Goal: Find contact information: Find contact information

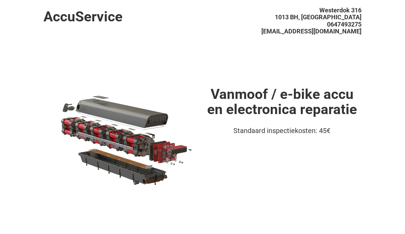
drag, startPoint x: 373, startPoint y: 6, endPoint x: 368, endPoint y: 9, distance: 6.0
drag, startPoint x: 265, startPoint y: 35, endPoint x: 279, endPoint y: 23, distance: 17.9
click at [268, 34] on div "Westerdok [STREET_ADDRESS][GEOGRAPHIC_DATA] [EMAIL_ADDRESS][DOMAIN_NAME]" at bounding box center [282, 25] width 159 height 32
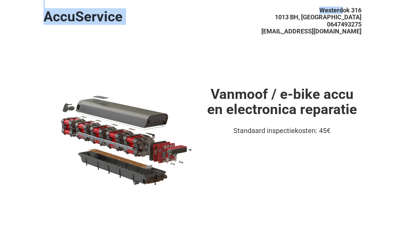
drag, startPoint x: 314, startPoint y: 9, endPoint x: 344, endPoint y: 11, distance: 29.4
click at [344, 11] on header "AccuService [STREET_ADDRESS][GEOGRAPHIC_DATA] [EMAIL_ADDRESS][DOMAIN_NAME]" at bounding box center [202, 29] width 318 height 59
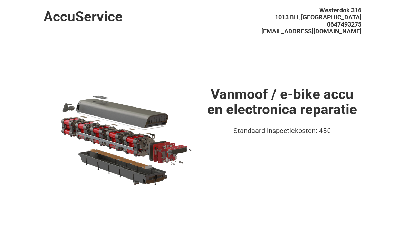
drag, startPoint x: 389, startPoint y: 27, endPoint x: 385, endPoint y: 18, distance: 9.7
drag, startPoint x: 364, startPoint y: 7, endPoint x: 372, endPoint y: 7, distance: 7.9
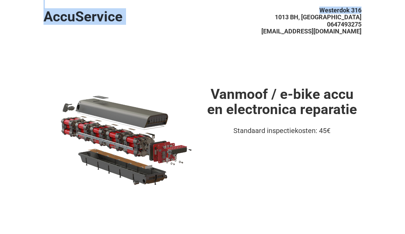
drag, startPoint x: 318, startPoint y: 8, endPoint x: 361, endPoint y: 8, distance: 42.8
click at [361, 8] on header "AccuService [STREET_ADDRESS][GEOGRAPHIC_DATA] [EMAIL_ADDRESS][DOMAIN_NAME]" at bounding box center [202, 29] width 318 height 59
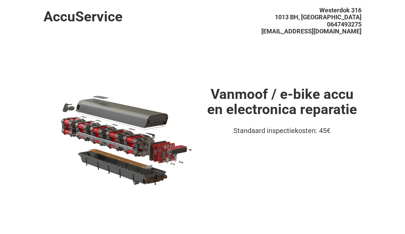
drag, startPoint x: 338, startPoint y: 14, endPoint x: 364, endPoint y: 69, distance: 60.8
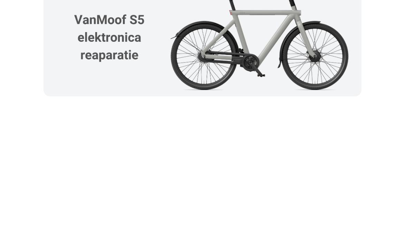
scroll to position [1173, 0]
